Goal: Transaction & Acquisition: Purchase product/service

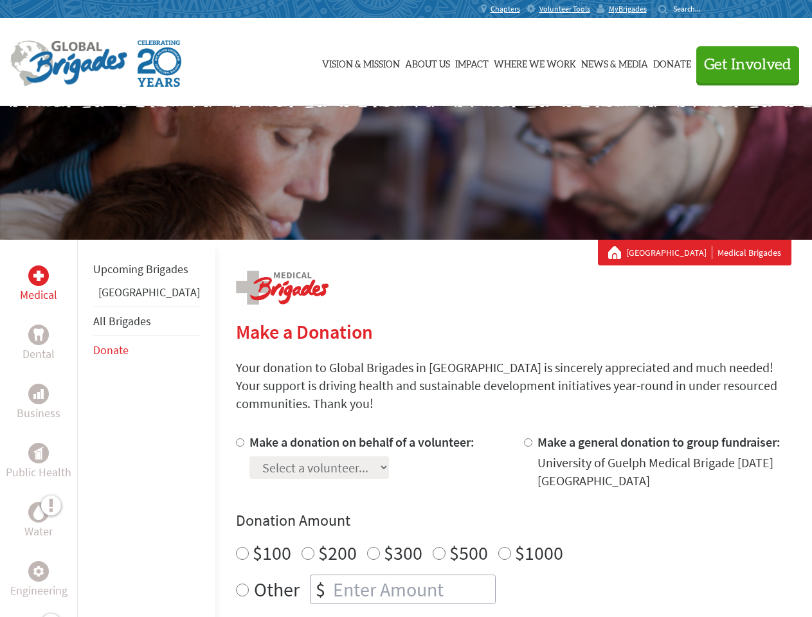
click at [709, 9] on div "Search for:" at bounding box center [683, 9] width 51 height 10
click at [741, 64] on span "Get Involved" at bounding box center [747, 64] width 87 height 15
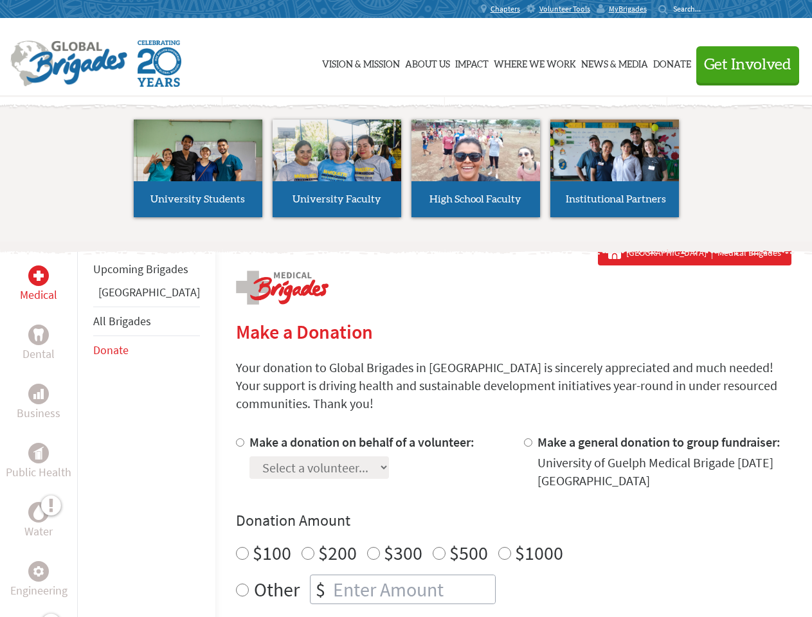
click at [406, 173] on li "High School Faculty" at bounding box center [475, 168] width 139 height 118
click at [85, 428] on div "Upcoming Brigades Panama All Brigades Donate" at bounding box center [146, 548] width 138 height 617
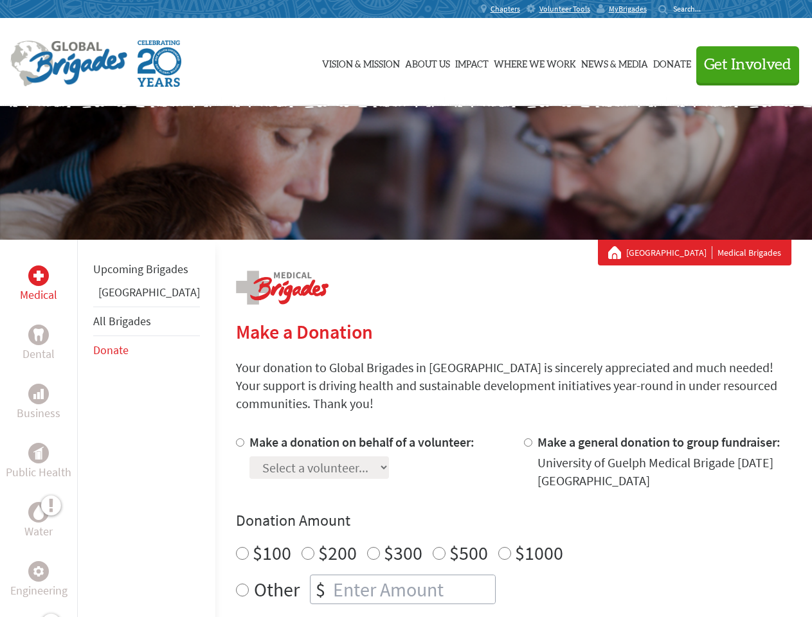
click at [491, 516] on div "Donation Amount $100 $200 $300 $500 $1000 Other $" at bounding box center [513, 557] width 555 height 94
click at [236, 438] on input "Make a donation on behalf of a volunteer:" at bounding box center [240, 442] width 8 height 8
radio input "true"
click at [524, 438] on input "Make a general donation to group fundraiser:" at bounding box center [528, 442] width 8 height 8
radio input "true"
